Goal: Communication & Community: Answer question/provide support

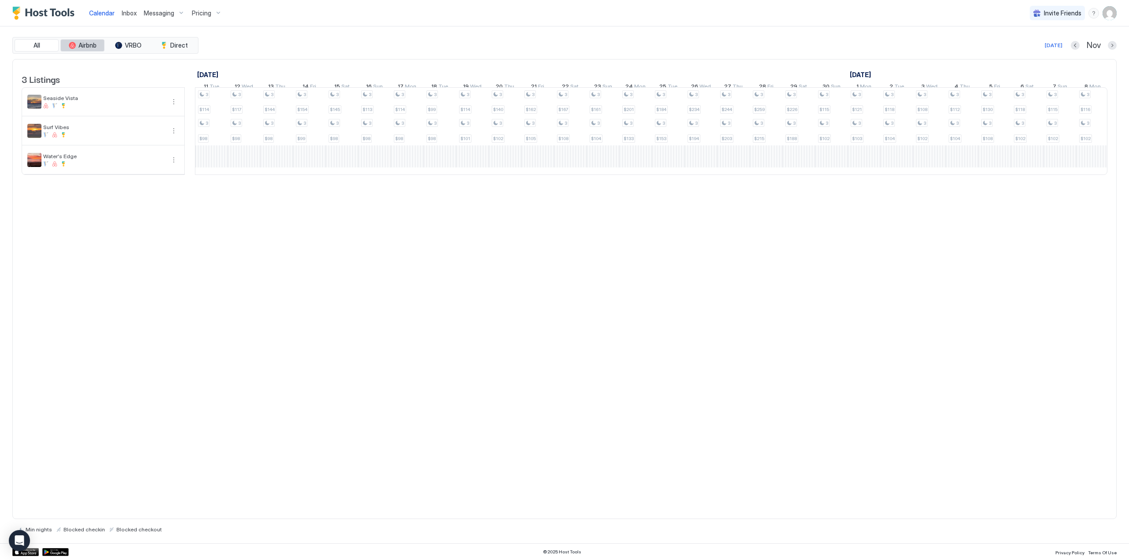
scroll to position [0, 261]
click at [131, 14] on span "Inbox" at bounding box center [129, 12] width 15 height 7
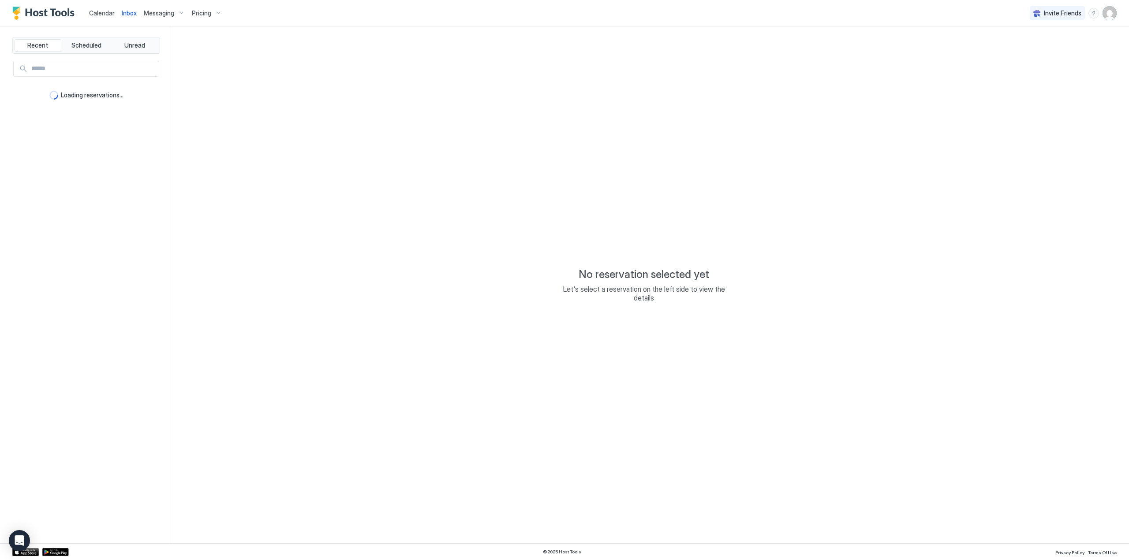
type textarea "*"
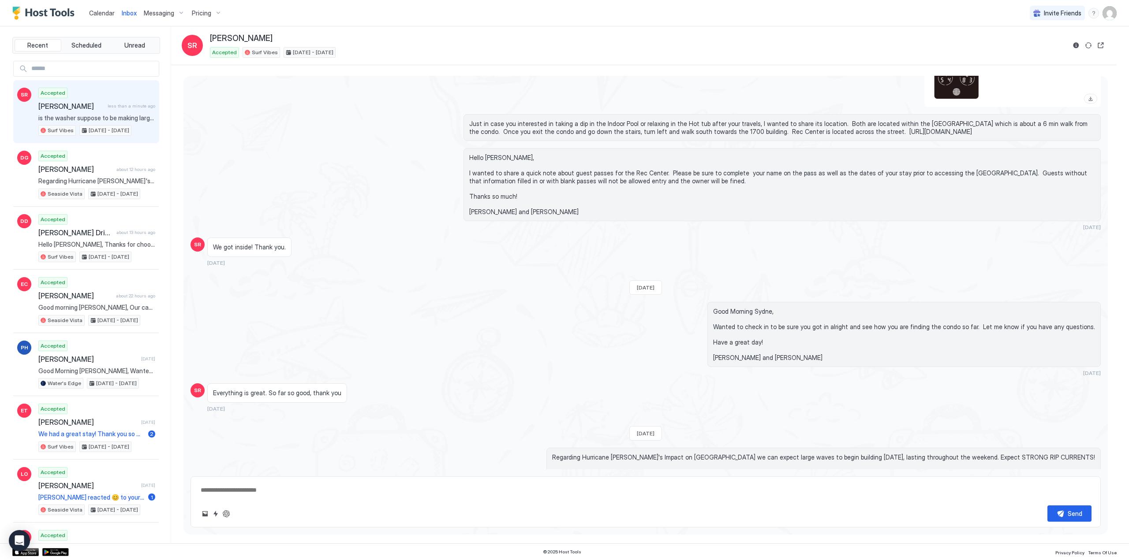
scroll to position [1412, 0]
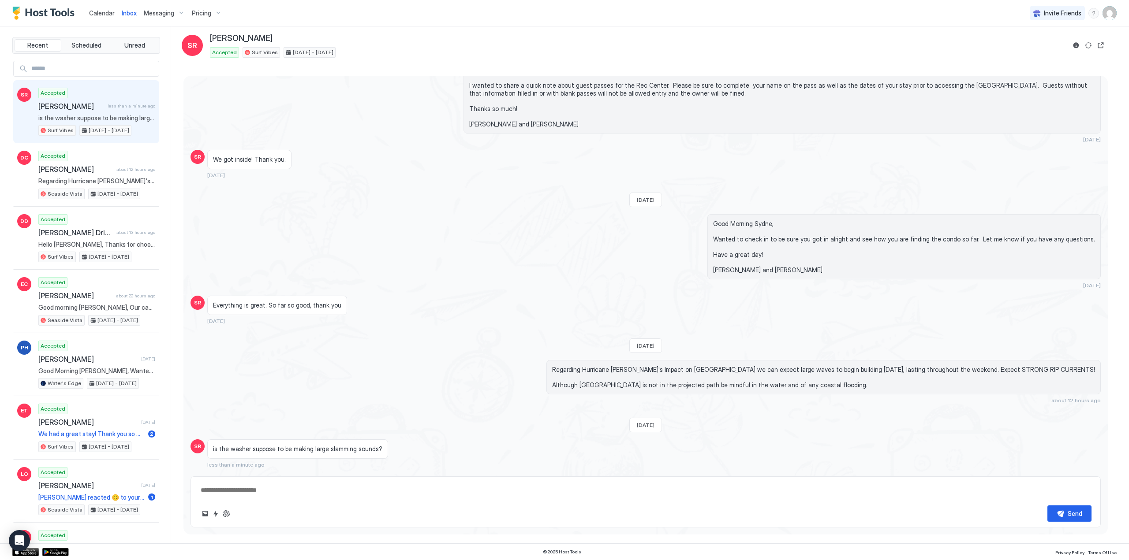
click at [267, 491] on textarea at bounding box center [645, 490] width 891 height 16
click at [291, 493] on textarea at bounding box center [645, 490] width 891 height 16
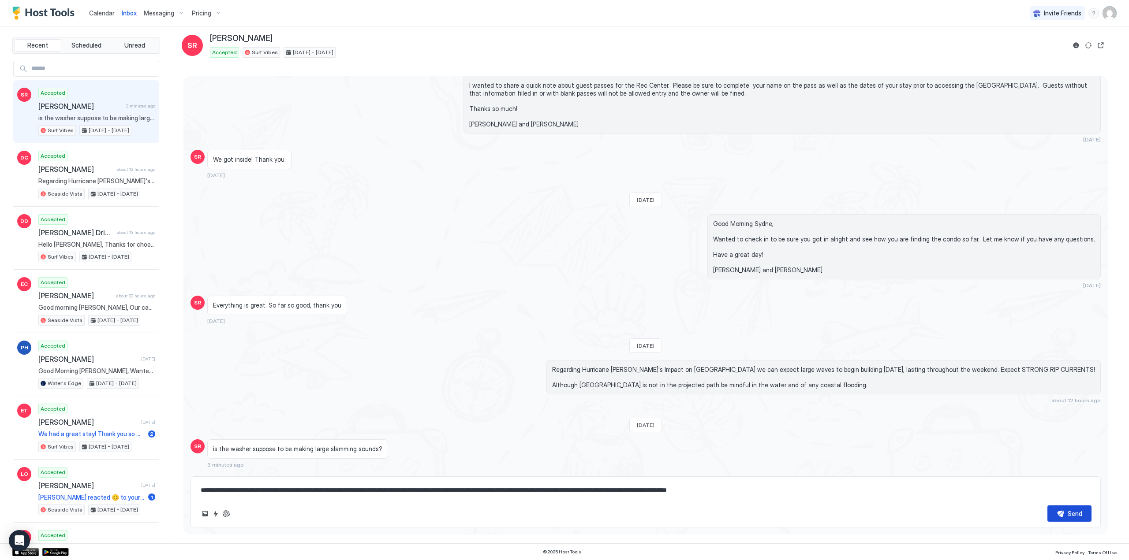
type textarea "**********"
click at [1063, 510] on button "Send" at bounding box center [1069, 514] width 44 height 16
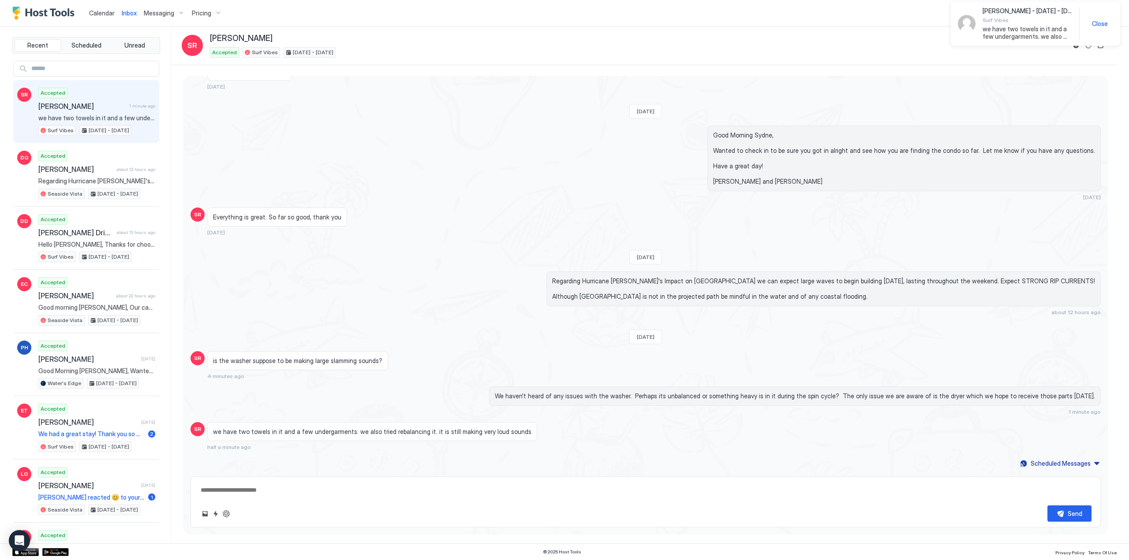
scroll to position [1372, 0]
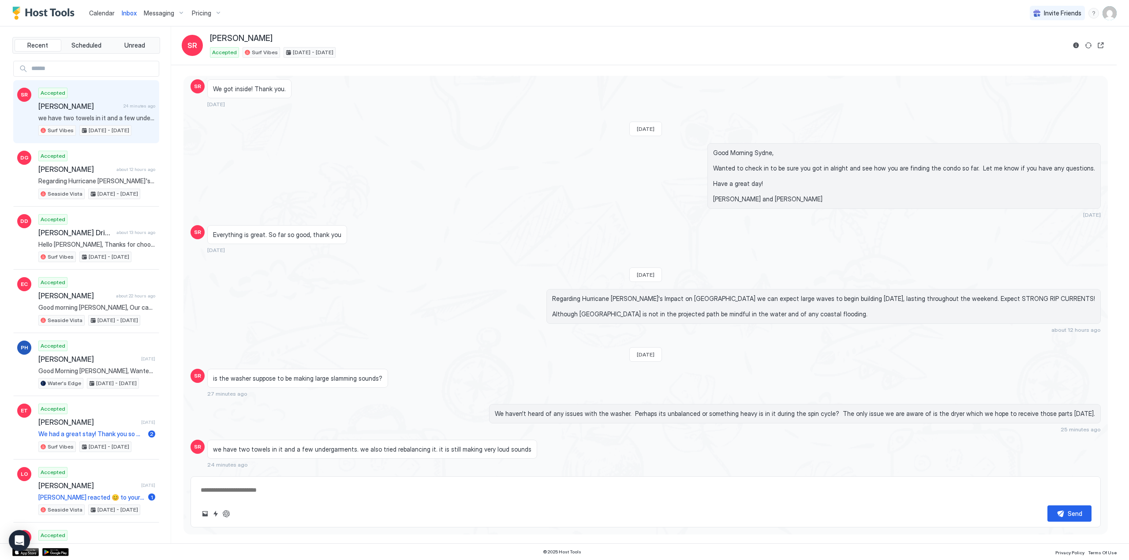
click at [277, 495] on textarea at bounding box center [646, 490] width 892 height 16
type textarea "**********"
click at [1063, 511] on button "Send" at bounding box center [1069, 514] width 44 height 16
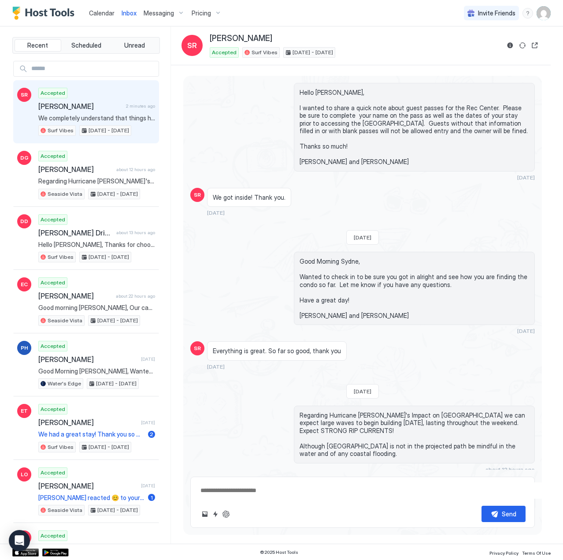
scroll to position [1537, 0]
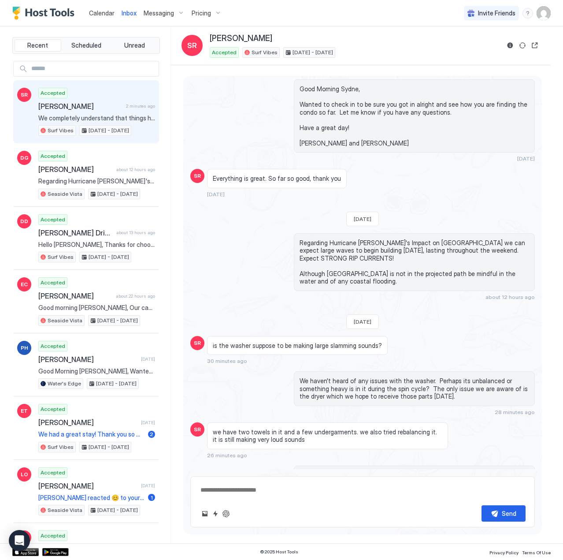
click at [101, 13] on span "Calendar" at bounding box center [102, 12] width 26 height 7
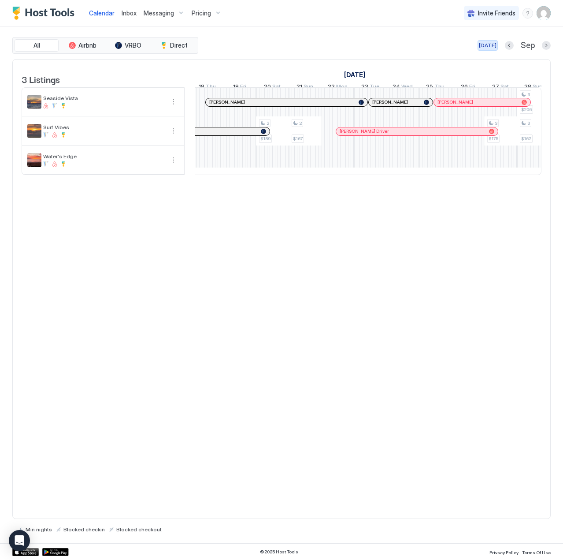
click at [495, 45] on div "[DATE]" at bounding box center [488, 45] width 18 height 8
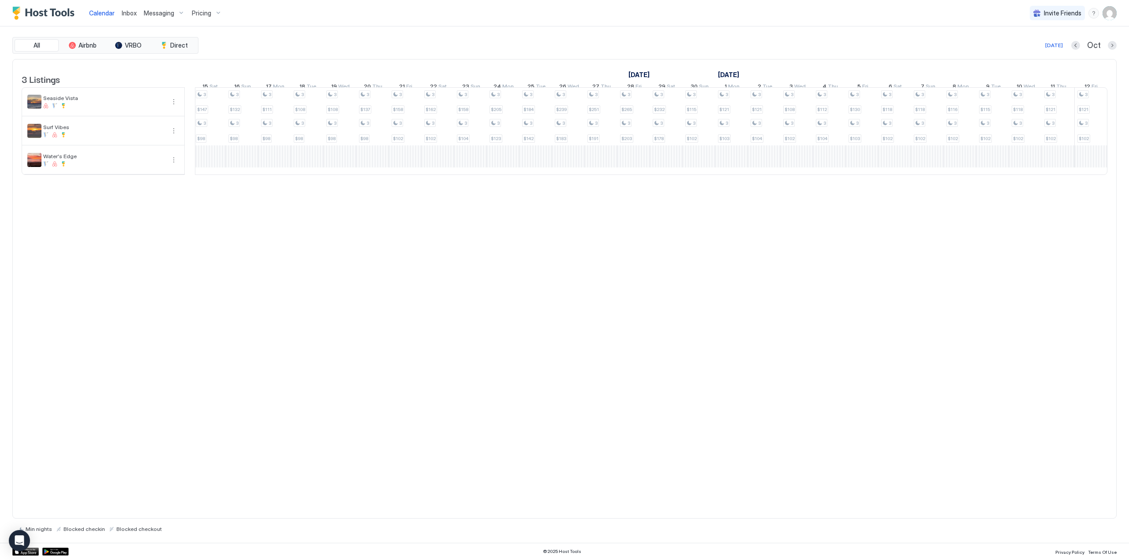
scroll to position [0, 98]
click at [128, 15] on span "Inbox" at bounding box center [129, 12] width 15 height 7
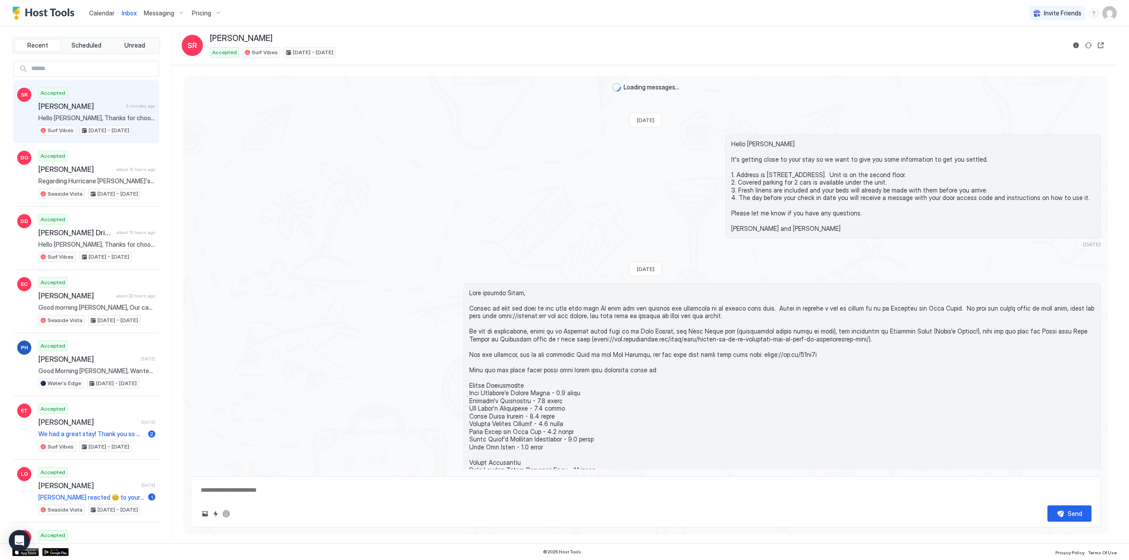
scroll to position [1336, 0]
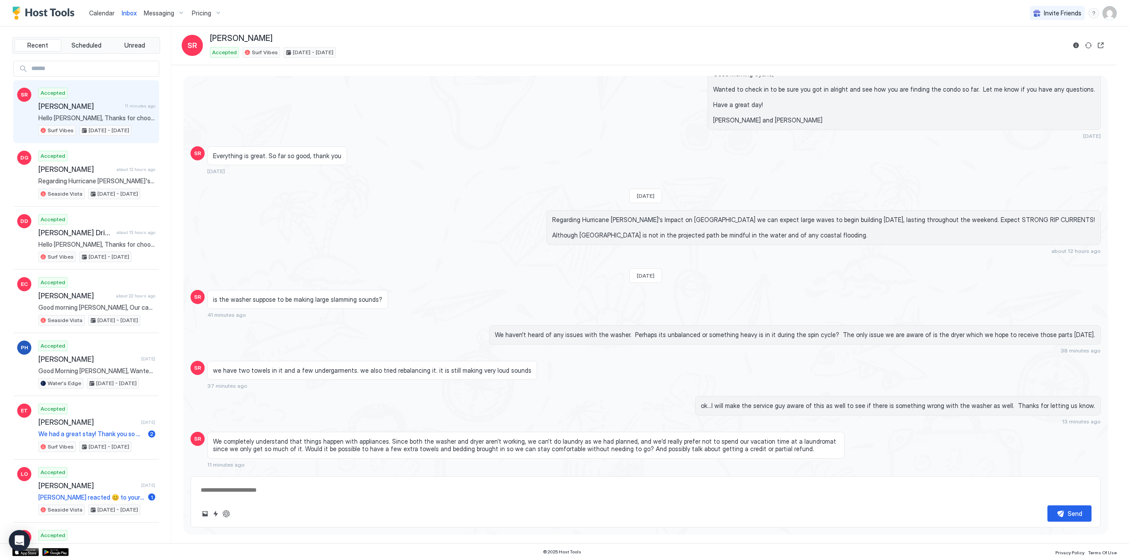
click at [69, 102] on span "[PERSON_NAME]" at bounding box center [79, 106] width 83 height 9
click at [270, 492] on textarea at bounding box center [645, 490] width 891 height 16
click at [643, 491] on textarea "**********" at bounding box center [646, 490] width 892 height 16
type textarea "**********"
click at [1066, 515] on button "Send" at bounding box center [1069, 514] width 44 height 16
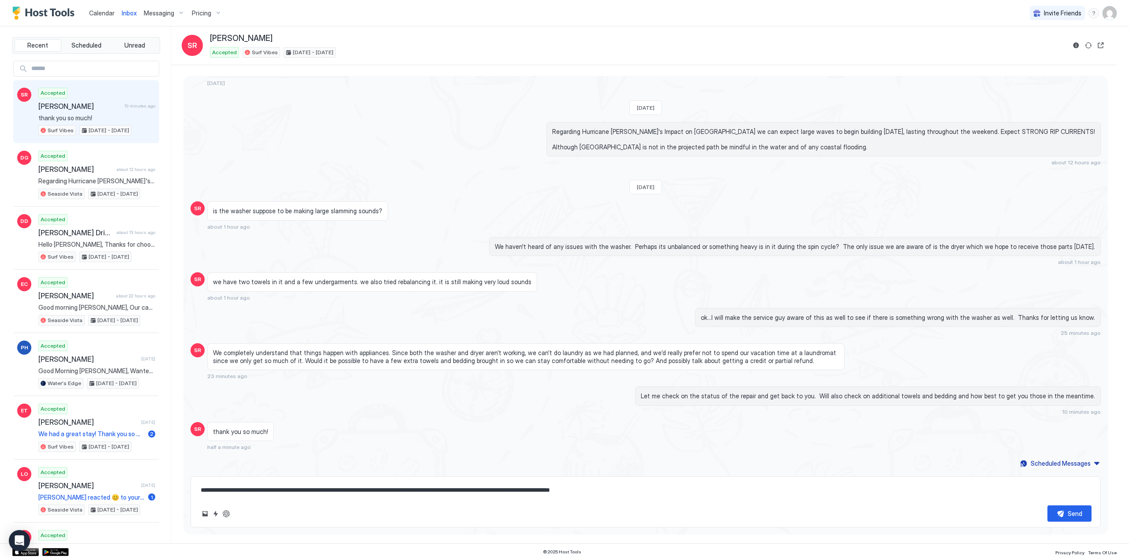
scroll to position [809, 0]
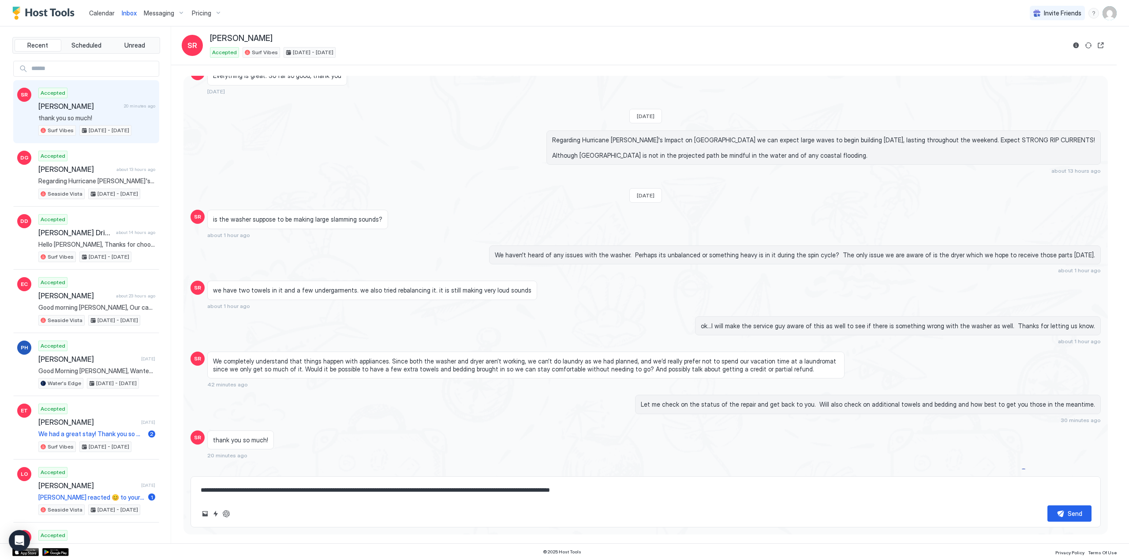
click at [55, 107] on span "[PERSON_NAME]" at bounding box center [79, 106] width 82 height 9
click at [1078, 47] on button "Reservation information" at bounding box center [1075, 45] width 11 height 11
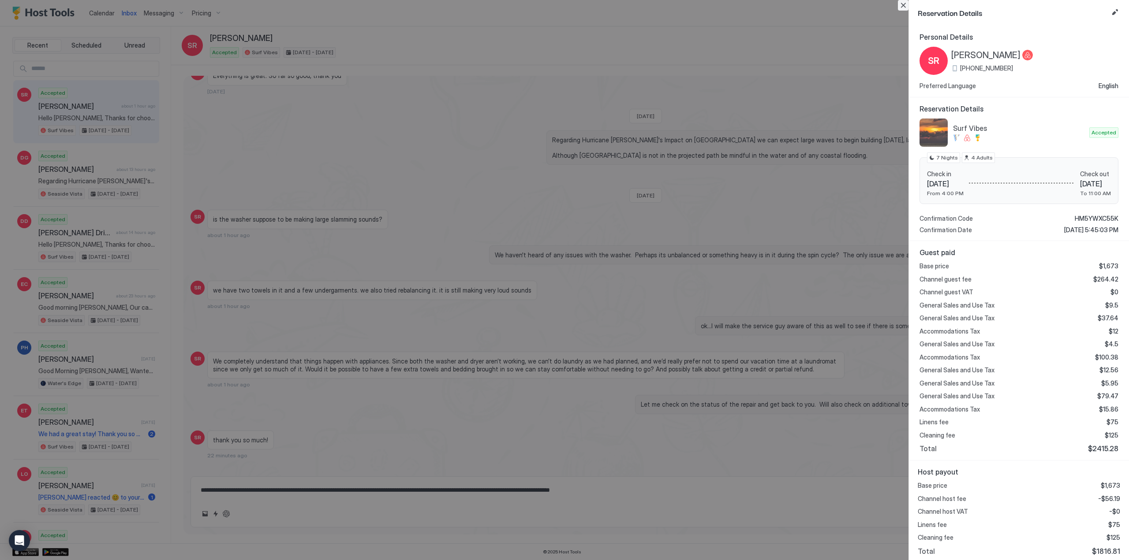
click at [904, 2] on button "Close" at bounding box center [903, 5] width 11 height 11
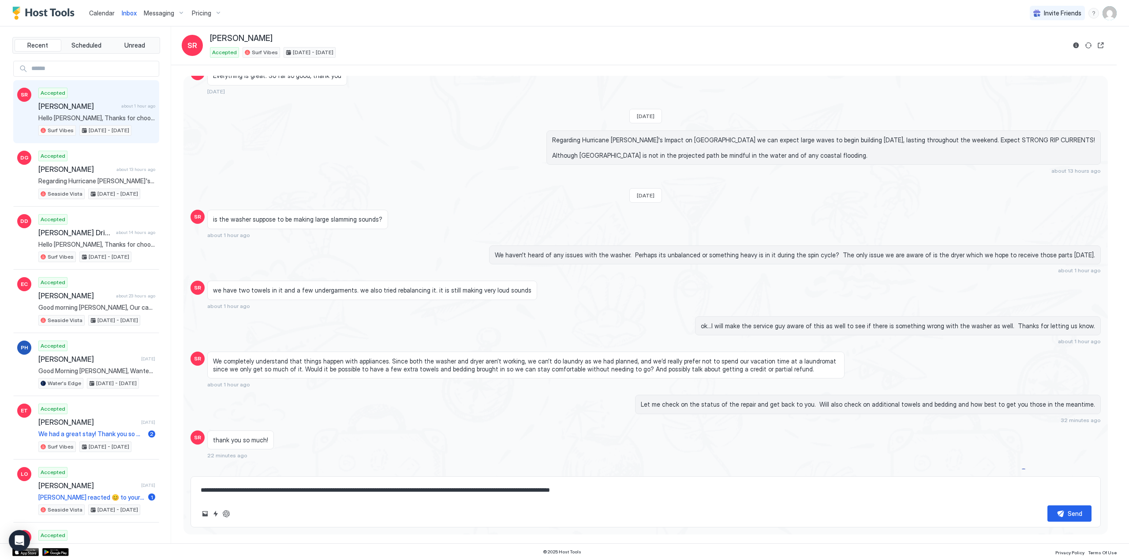
click at [246, 489] on textarea "**********" at bounding box center [646, 490] width 892 height 16
type textarea "*"
type textarea "**********"
click at [1085, 518] on button "Send" at bounding box center [1069, 514] width 44 height 16
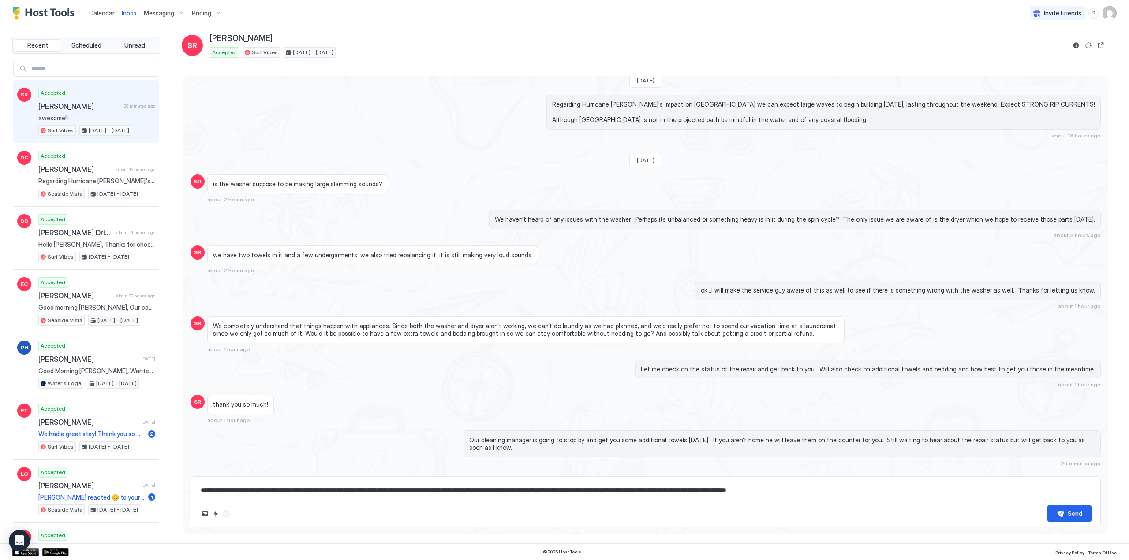
scroll to position [719, 0]
